Goal: Task Accomplishment & Management: Complete application form

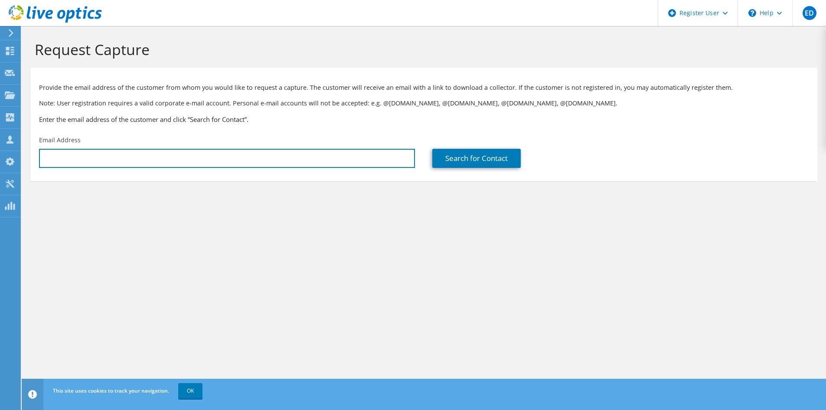
click at [186, 164] on input "text" at bounding box center [227, 158] width 376 height 19
click at [312, 160] on input "text" at bounding box center [227, 158] width 376 height 19
paste input "Kevin Harris <kevin.harris@saks.com>"
drag, startPoint x: 78, startPoint y: 157, endPoint x: 25, endPoint y: 153, distance: 53.5
click at [27, 153] on section "Request Capture Provide the email address of the customer from whom you would l…" at bounding box center [424, 125] width 804 height 198
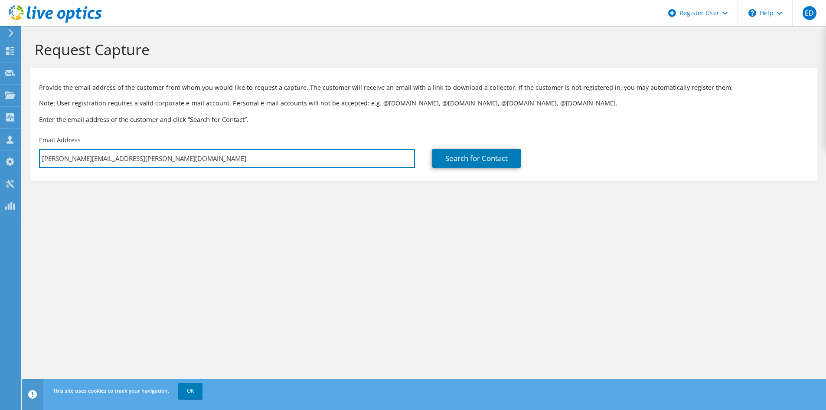
type input "kevin.harris@saks.com"
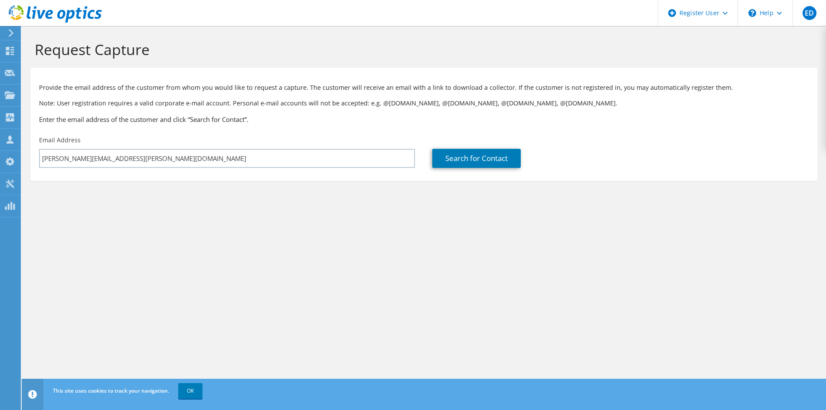
click at [197, 235] on div "Request Capture Provide the email address of the customer from whom you would l…" at bounding box center [424, 218] width 804 height 384
click at [480, 160] on link "Search for Contact" at bounding box center [476, 158] width 88 height 19
type input "Hudson's Bay Trading Company LP"
type input "Kevin"
type input "Harris"
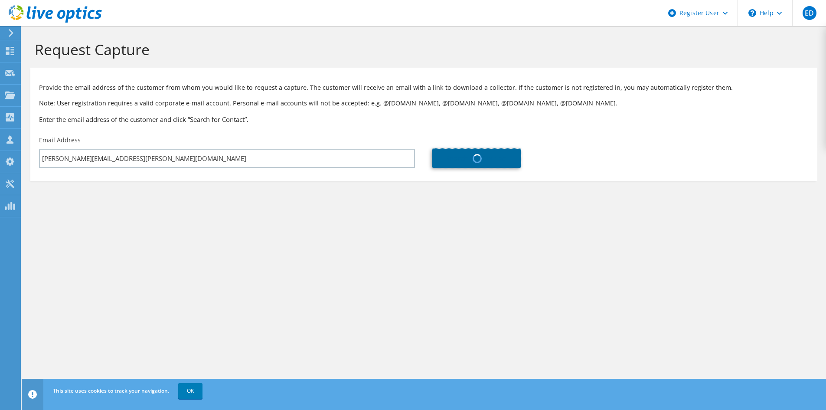
type input "[GEOGRAPHIC_DATA]"
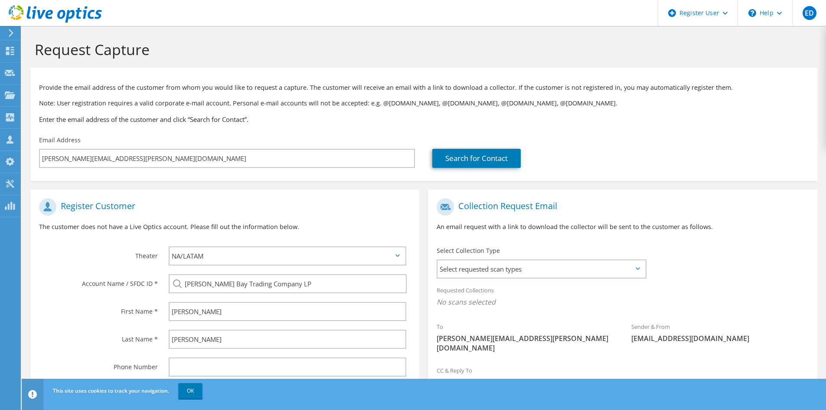
click at [530, 264] on span "Select requested scan types" at bounding box center [541, 268] width 208 height 17
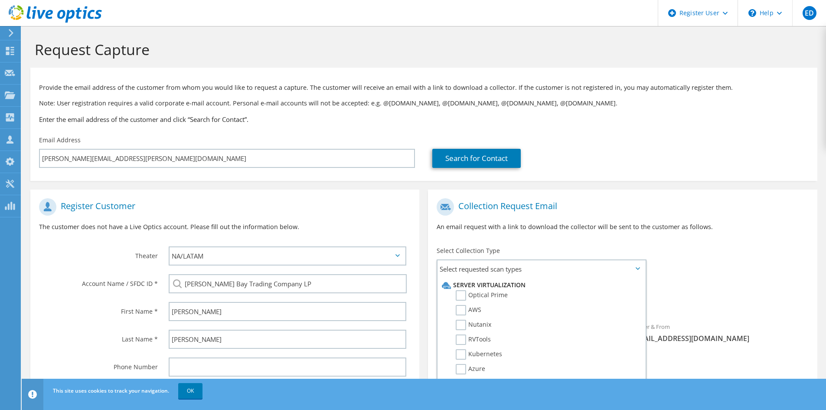
click at [589, 209] on h1 "Collection Request Email" at bounding box center [620, 206] width 367 height 17
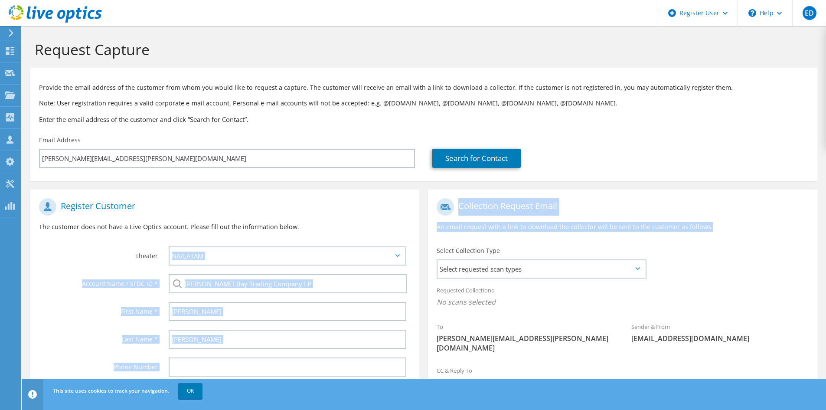
drag, startPoint x: 774, startPoint y: 227, endPoint x: 395, endPoint y: 192, distance: 380.6
click at [394, 192] on div "Register Customer The customer does not have a Live Optics account. Please fill…" at bounding box center [424, 315] width 796 height 268
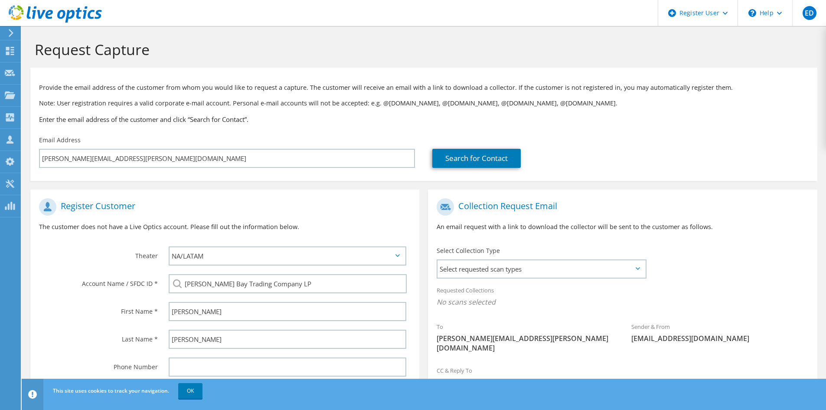
click at [417, 196] on div "Register Customer The customer does not have a Live Optics account. Please fill…" at bounding box center [224, 218] width 389 height 48
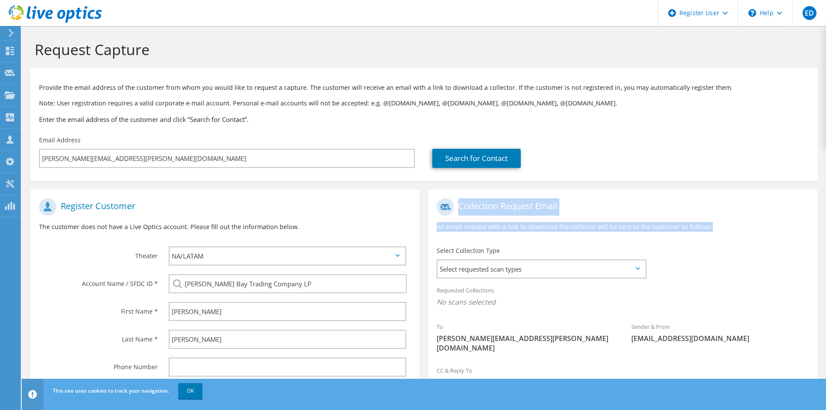
drag, startPoint x: 432, startPoint y: 199, endPoint x: 734, endPoint y: 228, distance: 303.6
click at [734, 228] on div "Collection Request Email An email request with a link to download the collector…" at bounding box center [622, 218] width 389 height 48
click at [734, 228] on p "An email request with a link to download the collector will be sent to the cust…" at bounding box center [623, 227] width 372 height 10
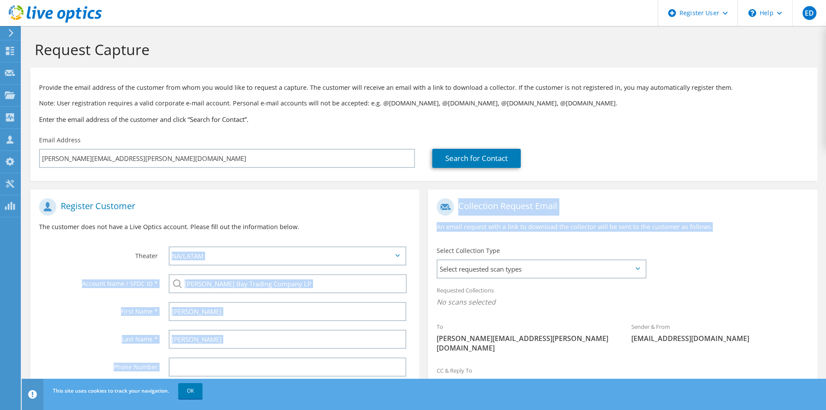
drag, startPoint x: 734, startPoint y: 233, endPoint x: 418, endPoint y: 189, distance: 318.6
click at [418, 189] on div "Register Customer The customer does not have a Live Optics account. Please fill…" at bounding box center [424, 315] width 796 height 268
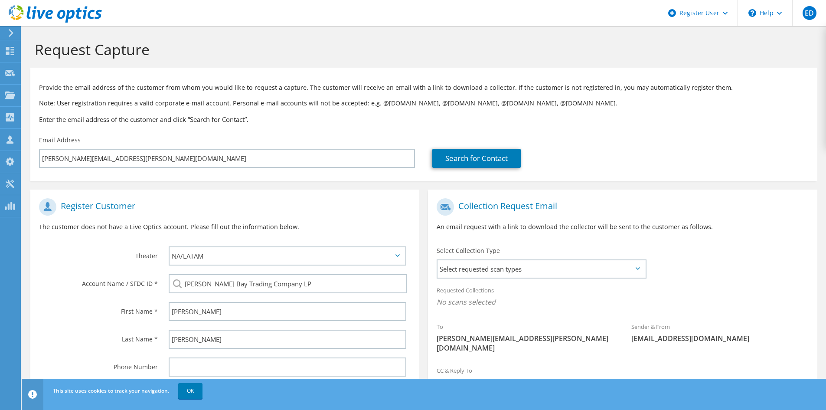
click at [422, 191] on div "Register Customer The customer does not have a Live Optics account. Please fill…" at bounding box center [225, 321] width 398 height 264
click at [606, 336] on span "kevin.harris@saks.com" at bounding box center [525, 342] width 177 height 19
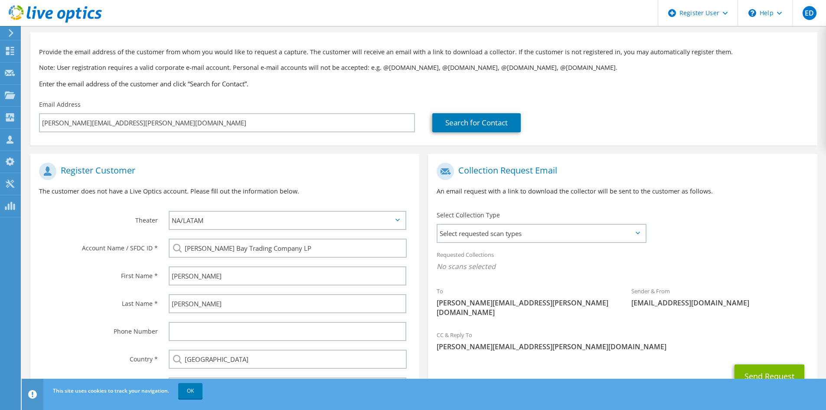
scroll to position [83, 0]
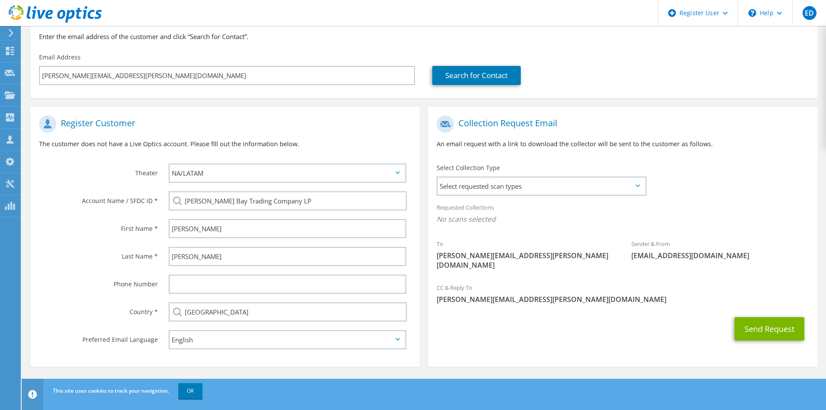
click at [127, 287] on label "Phone Number" at bounding box center [98, 281] width 119 height 14
click at [516, 176] on div "Select requested scan types Server Virtualization Optical Prime AWS Nutanix SC" at bounding box center [542, 185] width 210 height 19
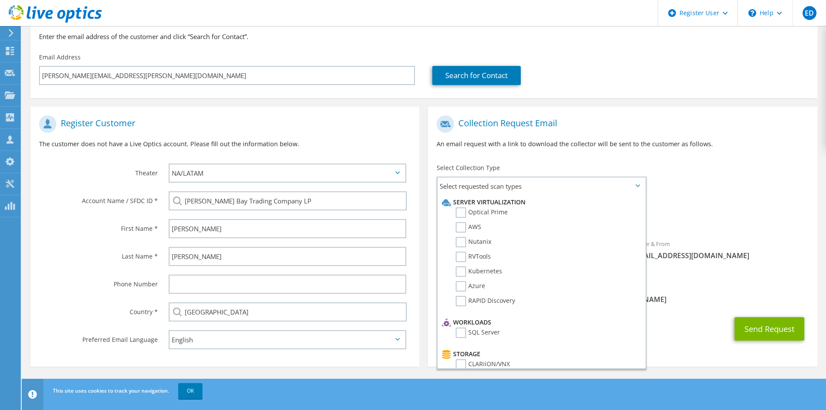
click at [460, 210] on label "Optical Prime" at bounding box center [482, 212] width 52 height 10
click at [0, 0] on input "Optical Prime" at bounding box center [0, 0] width 0 height 0
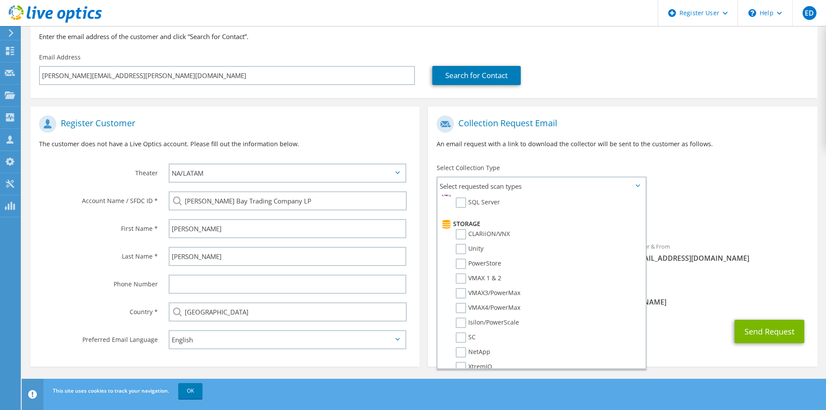
scroll to position [173, 0]
click at [461, 232] on label "VMAX 1 & 2" at bounding box center [479, 235] width 46 height 10
click at [0, 0] on input "VMAX 1 & 2" at bounding box center [0, 0] width 0 height 0
click at [461, 218] on label "PowerStore" at bounding box center [479, 220] width 46 height 10
click at [0, 0] on input "PowerStore" at bounding box center [0, 0] width 0 height 0
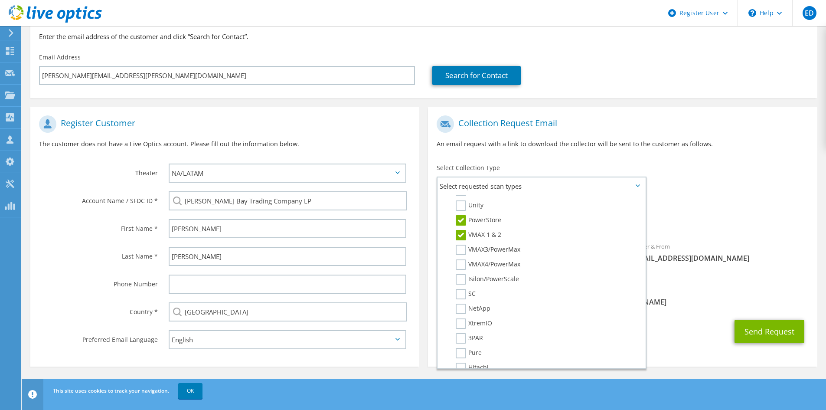
click at [460, 248] on label "VMAX3/PowerMax" at bounding box center [488, 250] width 65 height 10
click at [0, 0] on input "VMAX3/PowerMax" at bounding box center [0, 0] width 0 height 0
click at [461, 261] on label "VMAX4/PowerMax" at bounding box center [488, 264] width 65 height 10
click at [0, 0] on input "VMAX4/PowerMax" at bounding box center [0, 0] width 0 height 0
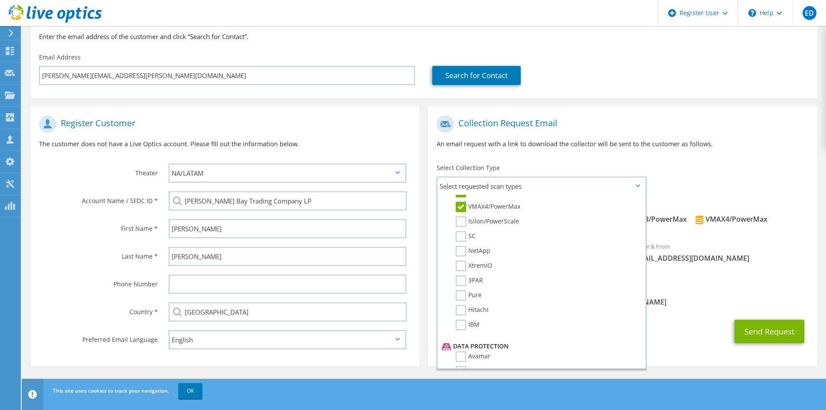
scroll to position [304, 0]
click at [461, 218] on label "Pure" at bounding box center [469, 223] width 26 height 10
click at [0, 0] on input "Pure" at bounding box center [0, 0] width 0 height 0
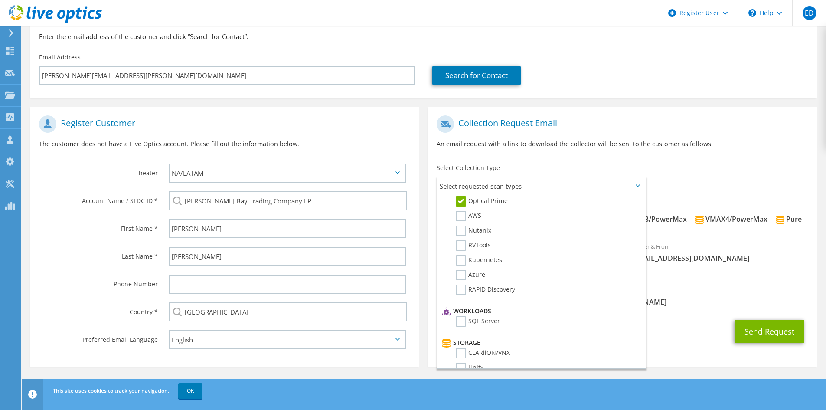
scroll to position [0, 0]
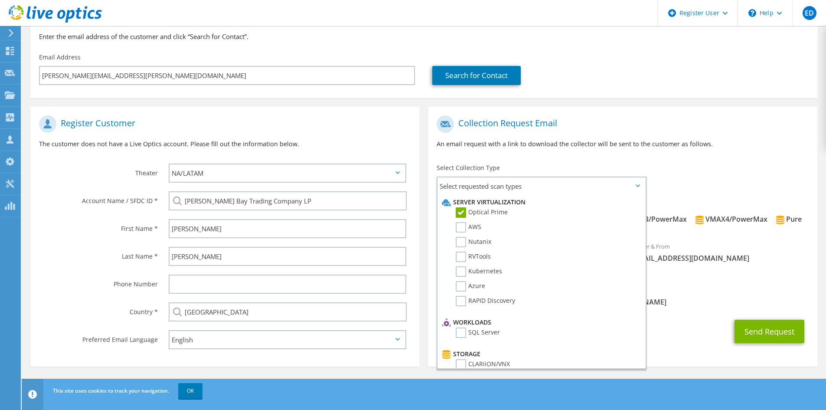
click at [721, 187] on div "To kevin.harris@saks.com Sender & From liveoptics@liveoptics.com" at bounding box center [622, 196] width 389 height 170
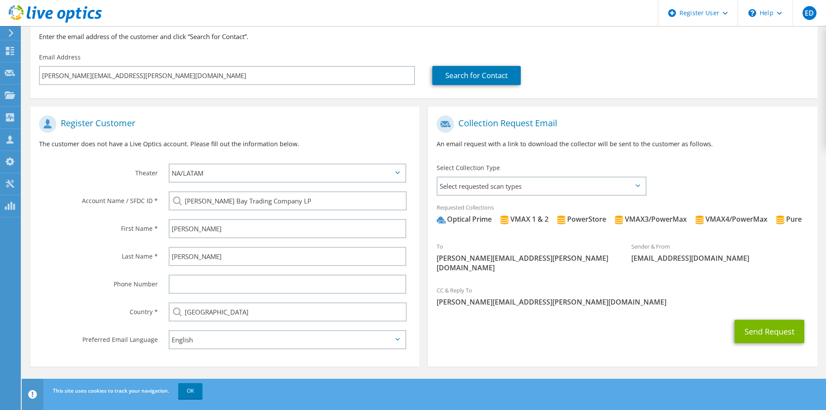
click at [195, 393] on link "OK" at bounding box center [190, 391] width 24 height 16
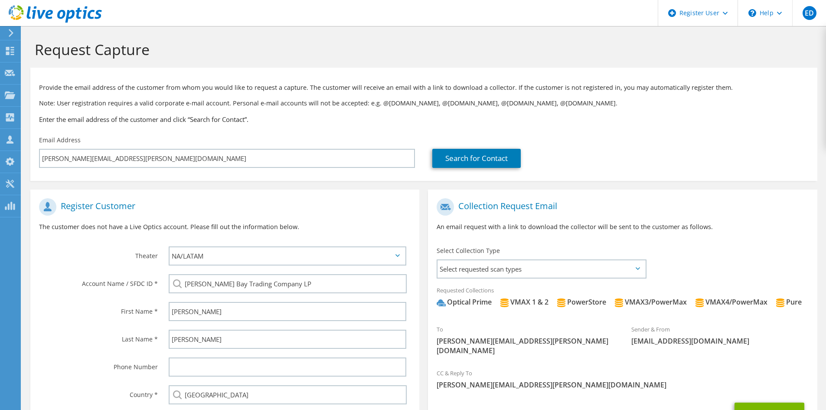
scroll to position [83, 0]
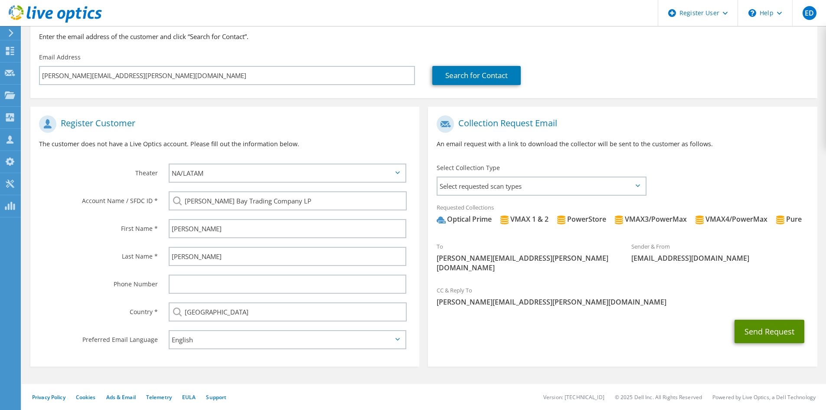
click at [771, 334] on button "Send Request" at bounding box center [769, 331] width 70 height 23
